Goal: Information Seeking & Learning: Check status

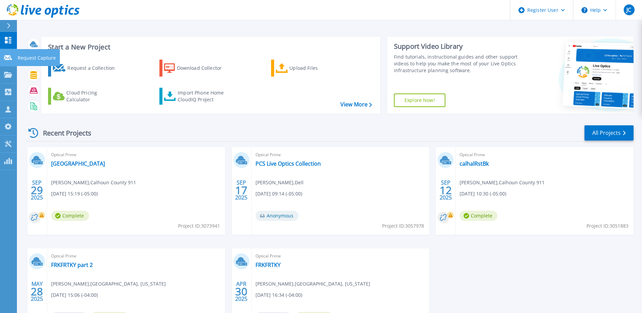
click at [7, 63] on link "Request Capture Request Capture" at bounding box center [8, 57] width 17 height 17
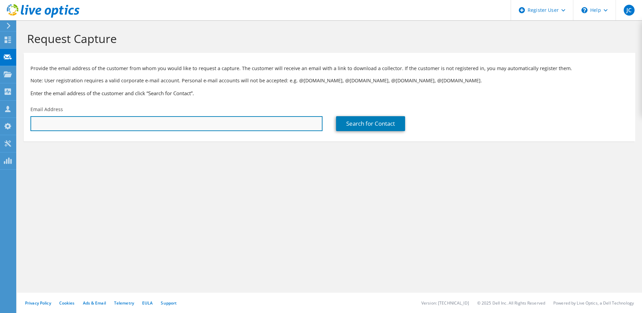
click at [89, 123] on input "text" at bounding box center [176, 123] width 292 height 15
paste input "[EMAIL_ADDRESS][DOMAIN_NAME]"
type input "[EMAIL_ADDRESS][DOMAIN_NAME]"
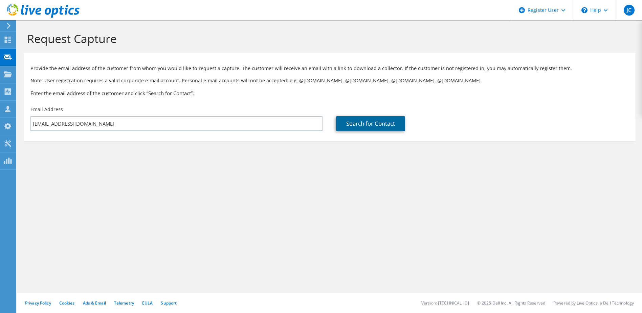
click at [367, 126] on link "Search for Contact" at bounding box center [370, 123] width 69 height 15
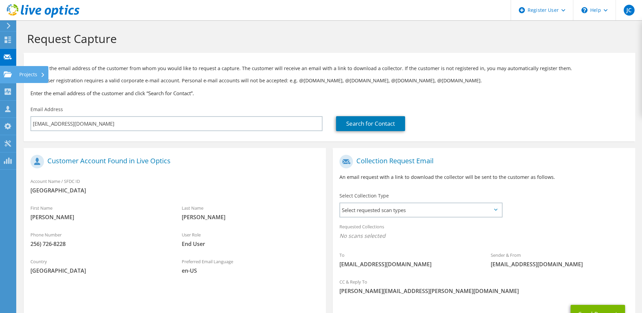
click at [8, 75] on use at bounding box center [8, 74] width 8 height 6
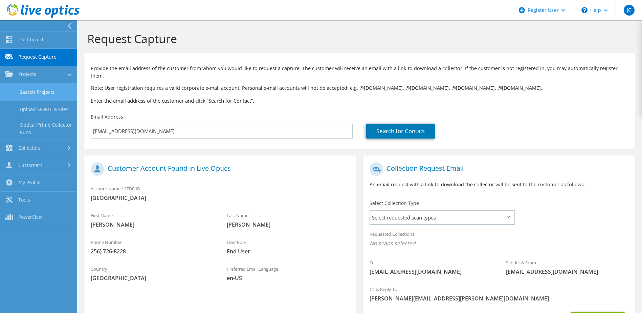
click at [39, 96] on link "Search Projects" at bounding box center [38, 91] width 77 height 17
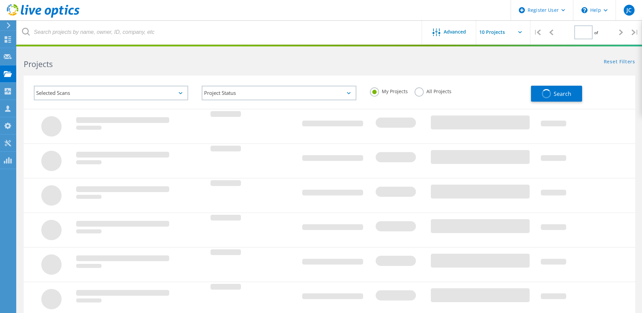
type input "1"
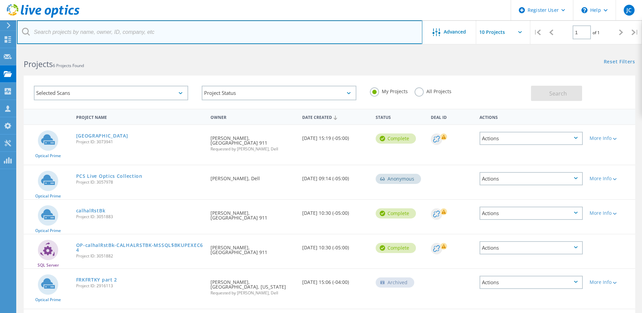
click at [80, 32] on input "text" at bounding box center [220, 32] width 406 height 24
paste input "OAKWOOD COLLEGE"
type input "OAKWOOD COLLEGE"
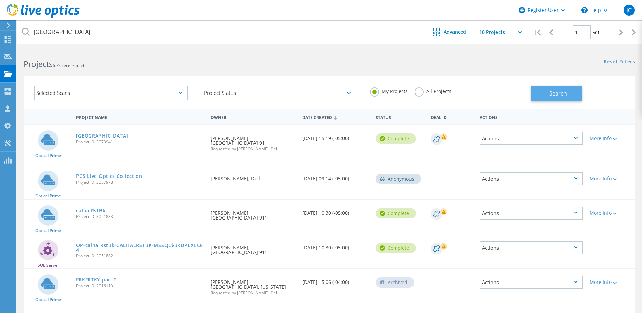
click at [550, 95] on span "Search" at bounding box center [558, 93] width 18 height 7
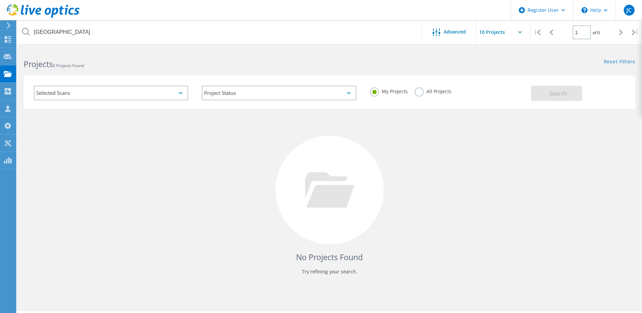
click at [117, 91] on div "Selected Scans" at bounding box center [111, 93] width 154 height 15
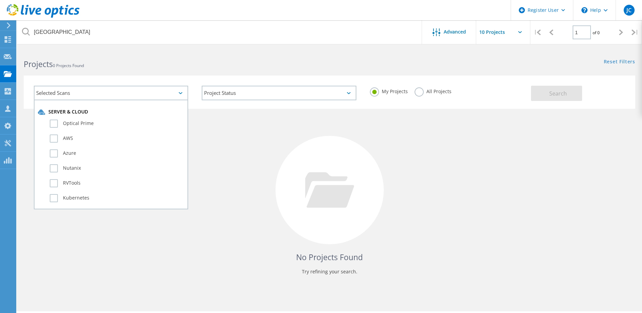
click at [245, 154] on div "No Projects Found Try refining your search." at bounding box center [330, 196] width 612 height 175
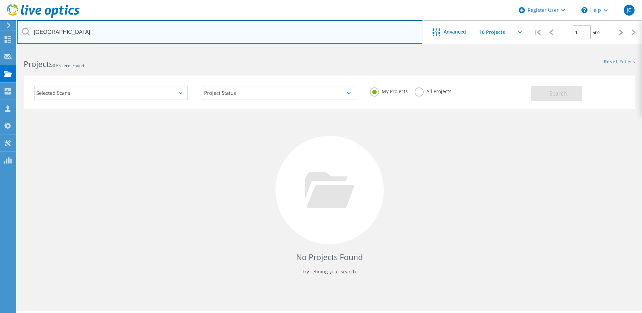
click at [113, 31] on input "OAKWOOD COLLEGE" at bounding box center [220, 32] width 406 height 24
drag, startPoint x: 113, startPoint y: 31, endPoint x: 17, endPoint y: 32, distance: 96.1
click at [17, 32] on input "[GEOGRAPHIC_DATA]" at bounding box center [220, 32] width 406 height 24
type input "\"
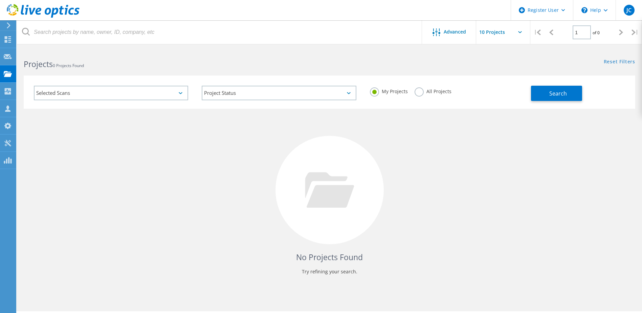
click at [103, 89] on div "Selected Scans" at bounding box center [111, 93] width 154 height 15
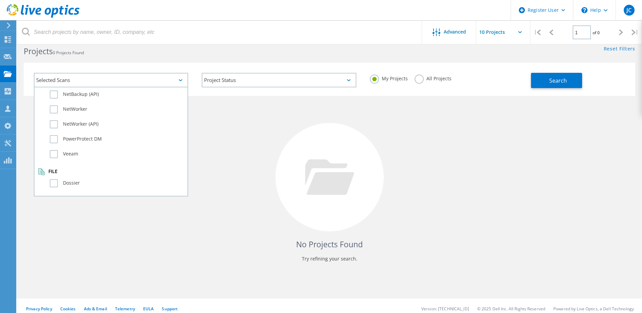
scroll to position [19, 0]
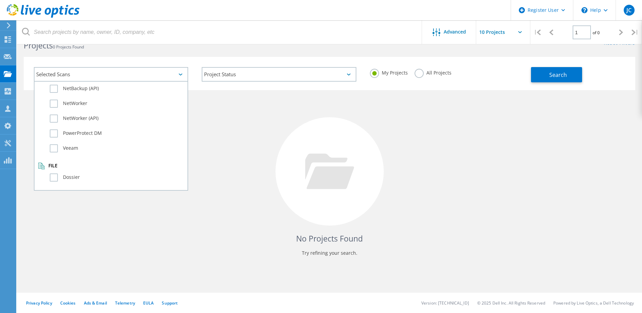
click at [227, 210] on div "No Projects Found Try refining your search." at bounding box center [330, 177] width 612 height 175
